Goal: Task Accomplishment & Management: Complete application form

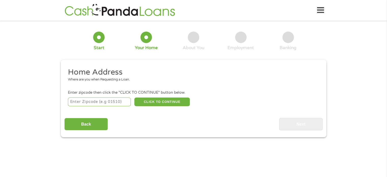
click at [80, 103] on input "number" at bounding box center [99, 102] width 63 height 9
type input "77069"
click at [158, 102] on button "CLICK TO CONTINUE" at bounding box center [162, 102] width 56 height 9
type input "77069"
type input "[GEOGRAPHIC_DATA]"
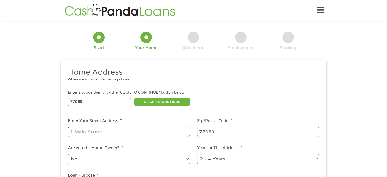
click at [82, 132] on input "Enter Your Street Address *" at bounding box center [129, 132] width 122 height 10
type input "[STREET_ADDRESS]"
click at [135, 157] on select "No Yes" at bounding box center [129, 159] width 122 height 10
select select "yes"
click at [68, 154] on select "No Yes" at bounding box center [129, 159] width 122 height 10
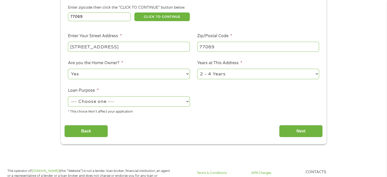
scroll to position [86, 0]
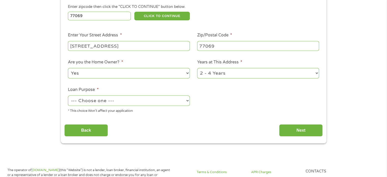
click at [316, 72] on select "1 Year or less 1 - 2 Years 2 - 4 Years Over 4 Years" at bounding box center [258, 73] width 122 height 10
select select "60months"
click at [197, 69] on select "1 Year or less 1 - 2 Years 2 - 4 Years Over 4 Years" at bounding box center [258, 73] width 122 height 10
click at [183, 101] on select "--- Choose one --- Pay Bills Debt Consolidation Home Improvement Major Purchase…" at bounding box center [129, 101] width 122 height 10
select select "paybills"
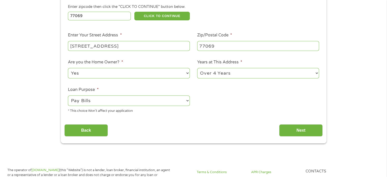
click at [68, 96] on select "--- Choose one --- Pay Bills Debt Consolidation Home Improvement Major Purchase…" at bounding box center [129, 101] width 122 height 10
click at [300, 130] on input "Next" at bounding box center [301, 130] width 44 height 12
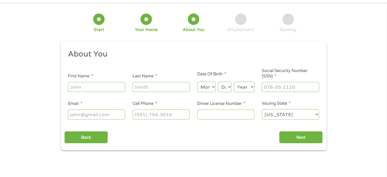
scroll to position [0, 0]
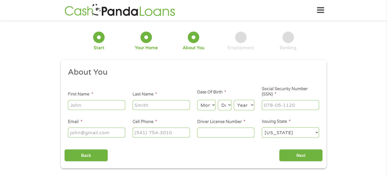
click at [78, 104] on input "First Name *" at bounding box center [96, 105] width 57 height 10
type input "[PERSON_NAME]"
type input "[EMAIL_ADDRESS][DOMAIN_NAME]"
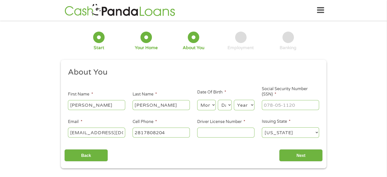
type input "[PHONE_NUMBER]"
click at [212, 105] on select "Month 1 2 3 4 5 6 7 8 9 10 11 12" at bounding box center [206, 105] width 19 height 10
select select "8"
click at [197, 100] on select "Month 1 2 3 4 5 6 7 8 9 10 11 12" at bounding box center [206, 105] width 19 height 10
click at [228, 105] on select "Day 1 2 3 4 5 6 7 8 9 10 11 12 13 14 15 16 17 18 19 20 21 22 23 24 25 26 27 28 …" at bounding box center [225, 105] width 14 height 10
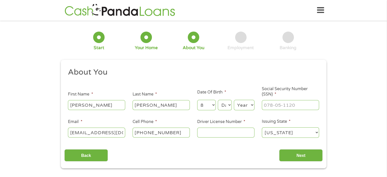
select select "15"
click at [218, 100] on select "Day 1 2 3 4 5 6 7 8 9 10 11 12 13 14 15 16 17 18 19 20 21 22 23 24 25 26 27 28 …" at bounding box center [225, 105] width 14 height 10
click at [252, 106] on select "Year [DATE] 2006 2005 2004 2003 2002 2001 2000 1999 1998 1997 1996 1995 1994 19…" at bounding box center [244, 105] width 21 height 10
click at [260, 26] on div "1 Start 2 Your Home 3 About You 4 Employment 5 Banking 6" at bounding box center [194, 41] width 266 height 34
click at [247, 105] on select "Year [DATE] 2006 2005 2004 2003 2002 2001 2000 1999 1998 1997 1996 1995 1994 19…" at bounding box center [244, 105] width 21 height 10
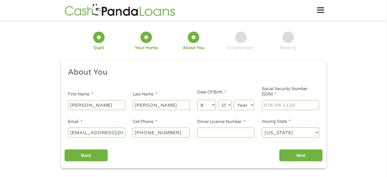
select select "1966"
click at [234, 100] on select "Year [DATE] 2006 2005 2004 2003 2002 2001 2000 1999 1998 1997 1996 1995 1994 19…" at bounding box center [244, 105] width 21 height 10
click at [271, 106] on input "___-__-____" at bounding box center [290, 105] width 57 height 10
type input "317-62-6269"
click at [212, 134] on input "Driver License Number *" at bounding box center [225, 133] width 57 height 10
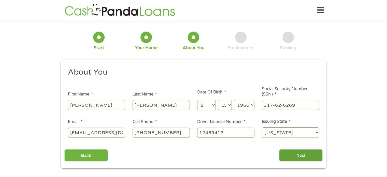
type input "12489412"
click at [295, 155] on input "Next" at bounding box center [301, 155] width 44 height 12
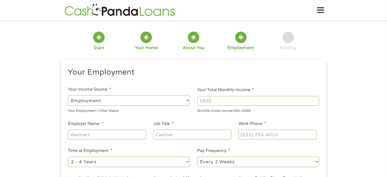
scroll to position [2, 2]
click at [186, 100] on select "--- Choose one --- Employment [DEMOGRAPHIC_DATA] Benefits" at bounding box center [129, 100] width 122 height 10
click at [68, 95] on select "--- Choose one --- Employment [DEMOGRAPHIC_DATA] Benefits" at bounding box center [129, 100] width 122 height 10
click at [316, 101] on input "1000" at bounding box center [258, 101] width 122 height 10
drag, startPoint x: 215, startPoint y: 101, endPoint x: 169, endPoint y: 106, distance: 46.4
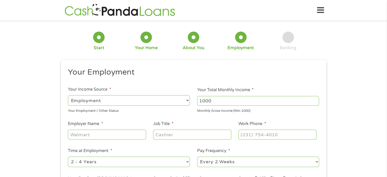
click at [170, 106] on ul "Your Employment Your Income Source * --- Choose one --- Employment [DEMOGRAPHIC…" at bounding box center [193, 133] width 259 height 132
click at [187, 101] on select "--- Choose one --- Employment [DEMOGRAPHIC_DATA] Benefits" at bounding box center [129, 100] width 122 height 10
click at [68, 95] on select "--- Choose one --- Employment [DEMOGRAPHIC_DATA] Benefits" at bounding box center [129, 100] width 122 height 10
click at [85, 136] on input "Employer Name *" at bounding box center [107, 135] width 78 height 10
drag, startPoint x: 218, startPoint y: 100, endPoint x: 185, endPoint y: 108, distance: 33.5
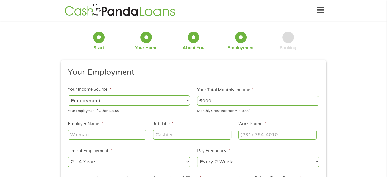
click at [185, 108] on ul "Your Employment Your Income Source * --- Choose one --- Employment [DEMOGRAPHIC…" at bounding box center [193, 133] width 259 height 132
type input "2000"
click at [83, 136] on input "Employer Name *" at bounding box center [107, 135] width 78 height 10
type input "HealthMarkets Insurance"
click at [156, 135] on input "Job Title *" at bounding box center [192, 135] width 78 height 10
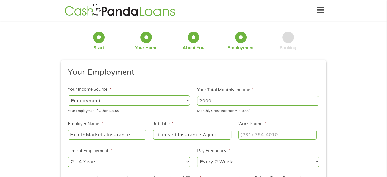
type input "Licensed Insurance Agent"
click at [243, 134] on input "(___) ___-____" at bounding box center [278, 135] width 78 height 10
type input "[PHONE_NUMBER]"
click at [184, 161] on select "--- Choose one --- 1 Year or less 1 - 2 Years 2 - 4 Years Over 4 Years" at bounding box center [129, 162] width 122 height 10
select select "60months"
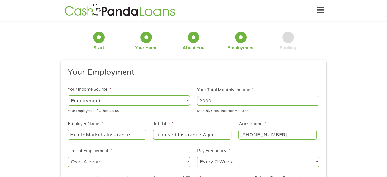
click at [68, 157] on select "--- Choose one --- 1 Year or less 1 - 2 Years 2 - 4 Years Over 4 Years" at bounding box center [129, 162] width 122 height 10
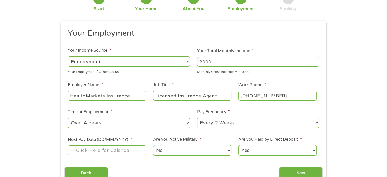
scroll to position [43, 0]
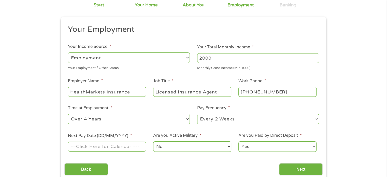
click at [315, 121] on select "--- Choose one --- Every 2 Weeks Every Week Monthly Semi-Monthly" at bounding box center [258, 119] width 122 height 10
select select "semimonthly"
click at [197, 114] on select "--- Choose one --- Every 2 Weeks Every Week Monthly Semi-Monthly" at bounding box center [258, 119] width 122 height 10
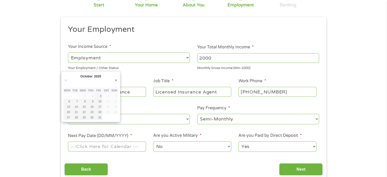
click at [132, 147] on input "Next Pay Date (DD/MM/YYYY) *" at bounding box center [107, 147] width 78 height 10
type input "[DATE]"
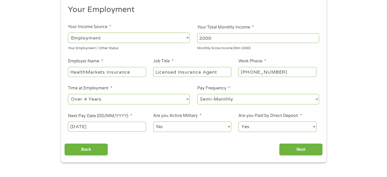
scroll to position [65, 0]
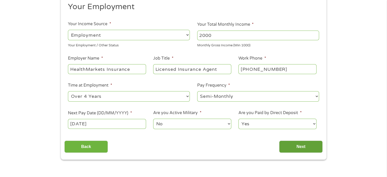
click at [298, 147] on input "Next" at bounding box center [301, 147] width 44 height 12
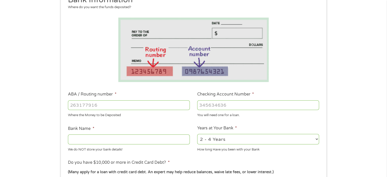
scroll to position [77, 0]
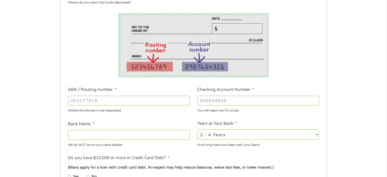
click at [92, 100] on input "ABA / Routing number *" at bounding box center [129, 101] width 122 height 10
type input "113000023"
type input "BANK OF AMERICA NA"
type input "113000023"
click at [215, 102] on input "Checking Account Number *" at bounding box center [258, 101] width 122 height 10
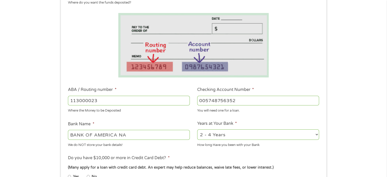
type input "005748756352"
click at [315, 134] on select "2 - 4 Years 6 - 12 Months 1 - 2 Years Over 4 Years" at bounding box center [258, 134] width 122 height 10
select select "60months"
click at [197, 129] on select "2 - 4 Years 6 - 12 Months 1 - 2 Years Over 4 Years" at bounding box center [258, 134] width 122 height 10
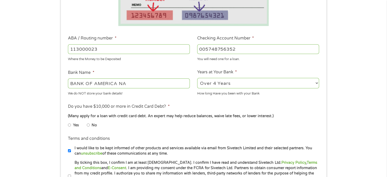
scroll to position [129, 0]
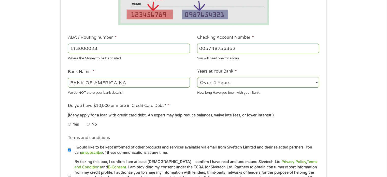
click at [88, 125] on input "No" at bounding box center [88, 124] width 3 height 8
radio input "true"
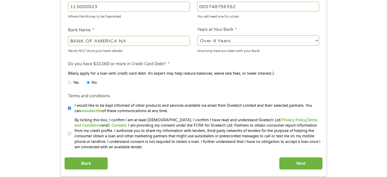
scroll to position [197, 0]
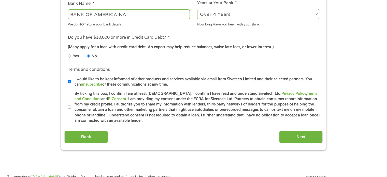
click at [69, 81] on input "I would like to be kept informed of other products and services available via e…" at bounding box center [69, 82] width 3 height 8
checkbox input "false"
click at [70, 106] on input "By ticking this box, I confirm I am at least [DEMOGRAPHIC_DATA]. I confirm I ha…" at bounding box center [69, 107] width 3 height 8
checkbox input "true"
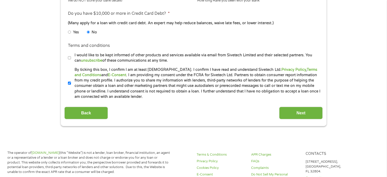
scroll to position [223, 0]
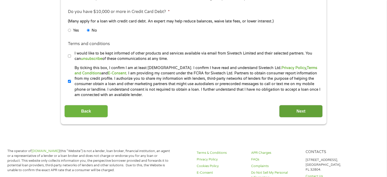
click at [298, 111] on input "Next" at bounding box center [301, 111] width 44 height 12
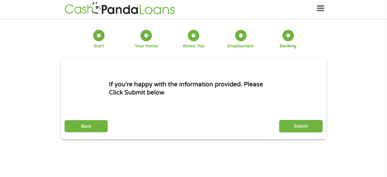
scroll to position [0, 0]
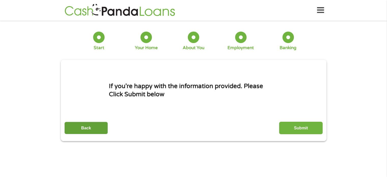
click at [89, 128] on input "Back" at bounding box center [86, 128] width 44 height 12
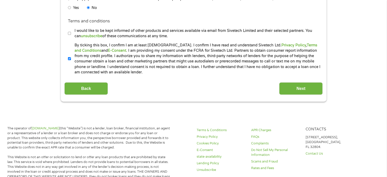
scroll to position [219, 0]
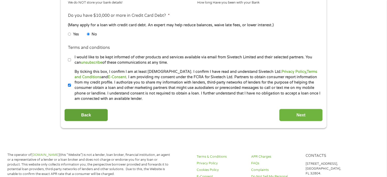
click at [90, 115] on input "Back" at bounding box center [86, 115] width 44 height 12
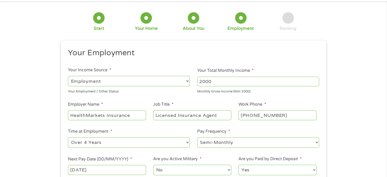
scroll to position [0, 0]
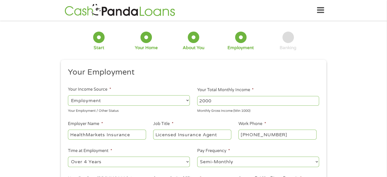
drag, startPoint x: 212, startPoint y: 100, endPoint x: 194, endPoint y: 99, distance: 18.6
click at [194, 99] on li "Your Total Monthly Income * 2000 Monthly Gross Income (Min 1000)" at bounding box center [258, 100] width 129 height 26
type input "5000"
click at [376, 92] on div "1 Start 2 Your Home 3 About You 4 Employment 5 Banking 6 This field is hidden w…" at bounding box center [193, 124] width 387 height 201
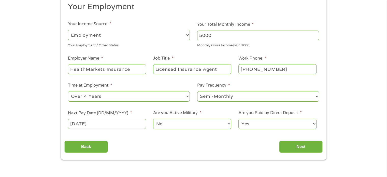
scroll to position [71, 0]
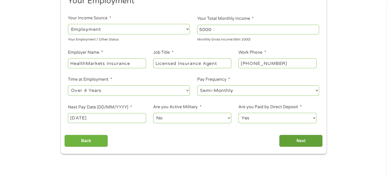
click at [303, 141] on input "Next" at bounding box center [301, 141] width 44 height 12
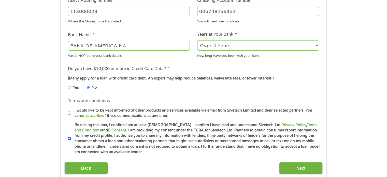
scroll to position [184, 0]
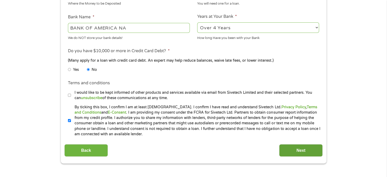
click at [300, 151] on input "Next" at bounding box center [301, 150] width 44 height 12
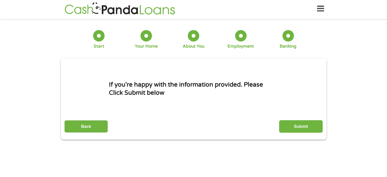
scroll to position [0, 0]
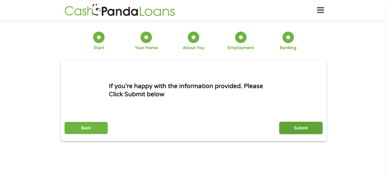
click at [300, 128] on input "Submit" at bounding box center [301, 128] width 44 height 12
